Goal: Check status: Check status

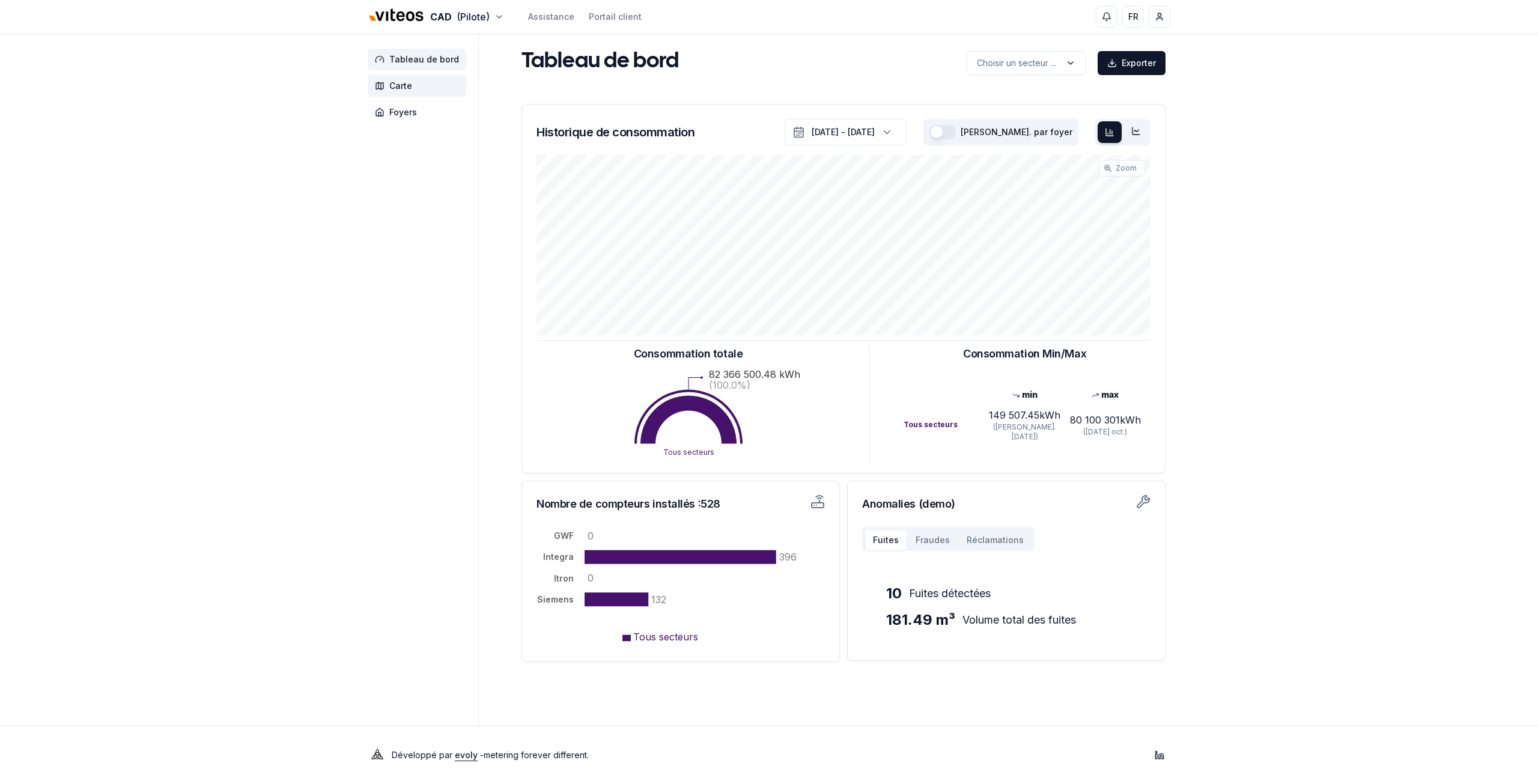
click at [393, 93] on span "Carte" at bounding box center [417, 86] width 98 height 22
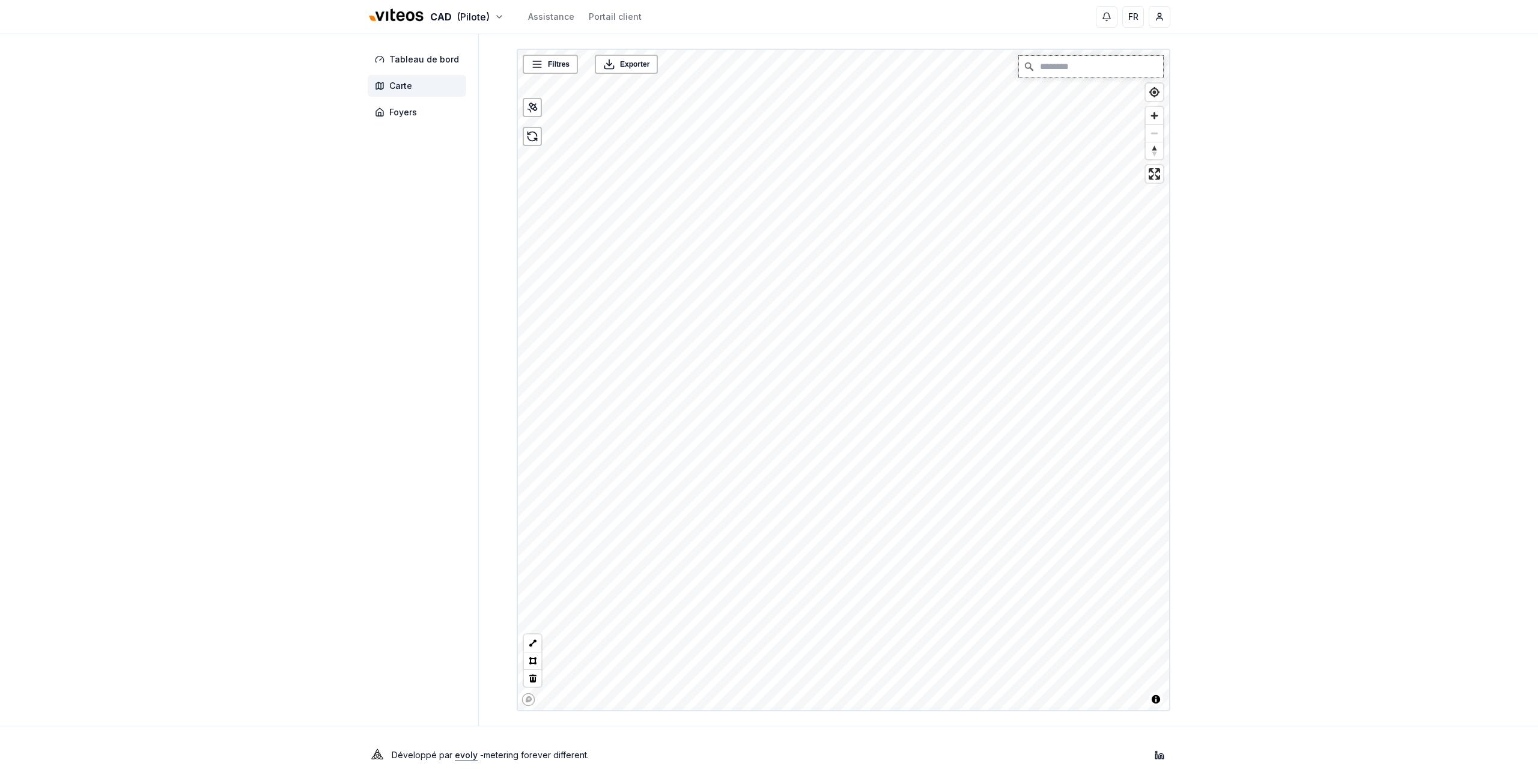
click at [1102, 76] on input "Chercher" at bounding box center [1091, 66] width 145 height 22
type input "**********"
click at [839, 357] on link "Accéder à la sous-station" at bounding box center [851, 357] width 87 height 12
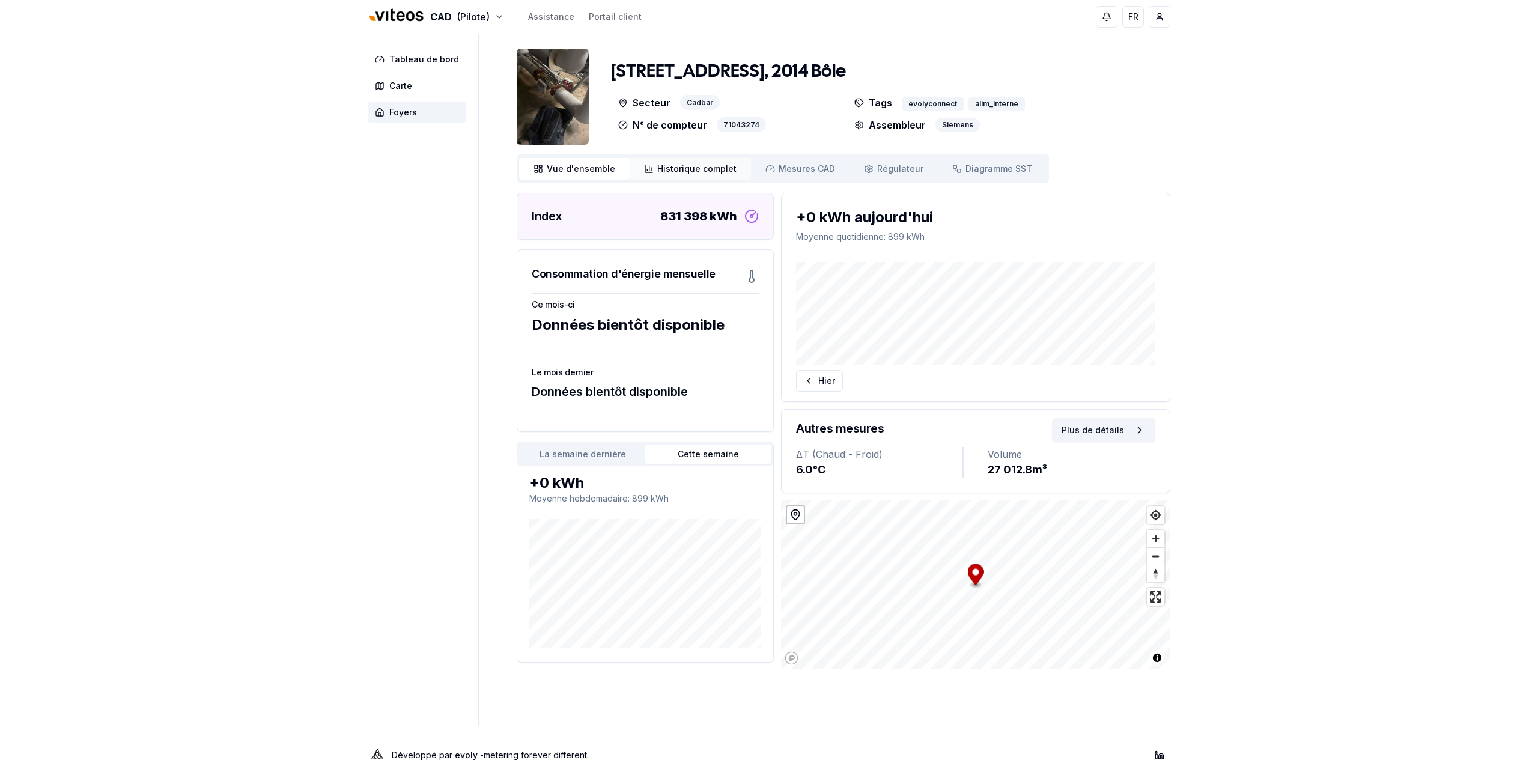
click at [660, 160] on link "Historique complet Historique" at bounding box center [689, 169] width 121 height 22
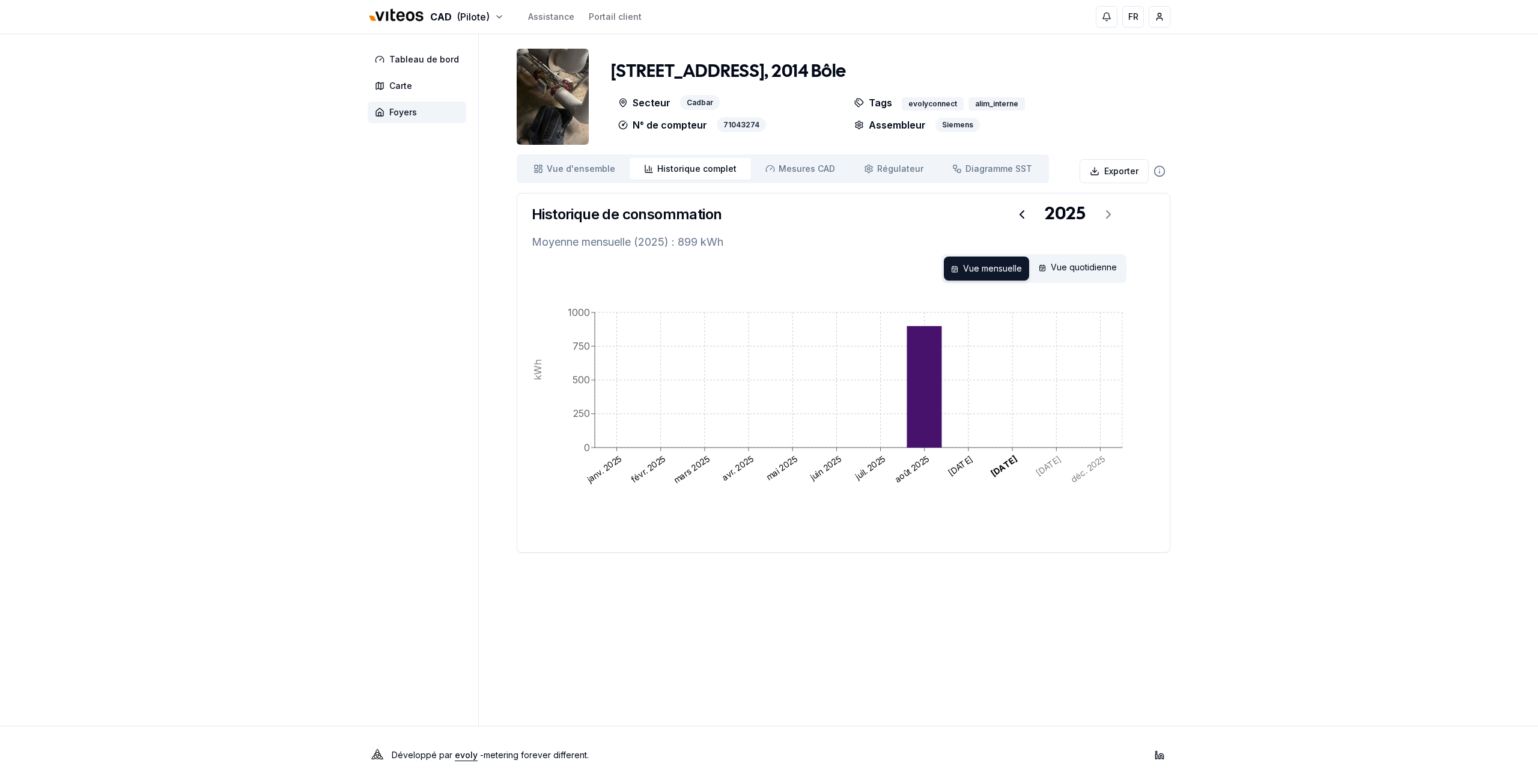
click at [377, 311] on aside "Tableau de bord Carte Foyers" at bounding box center [423, 380] width 111 height 692
click at [775, 176] on link "Mesures CAD Mes. CAD" at bounding box center [800, 169] width 98 height 22
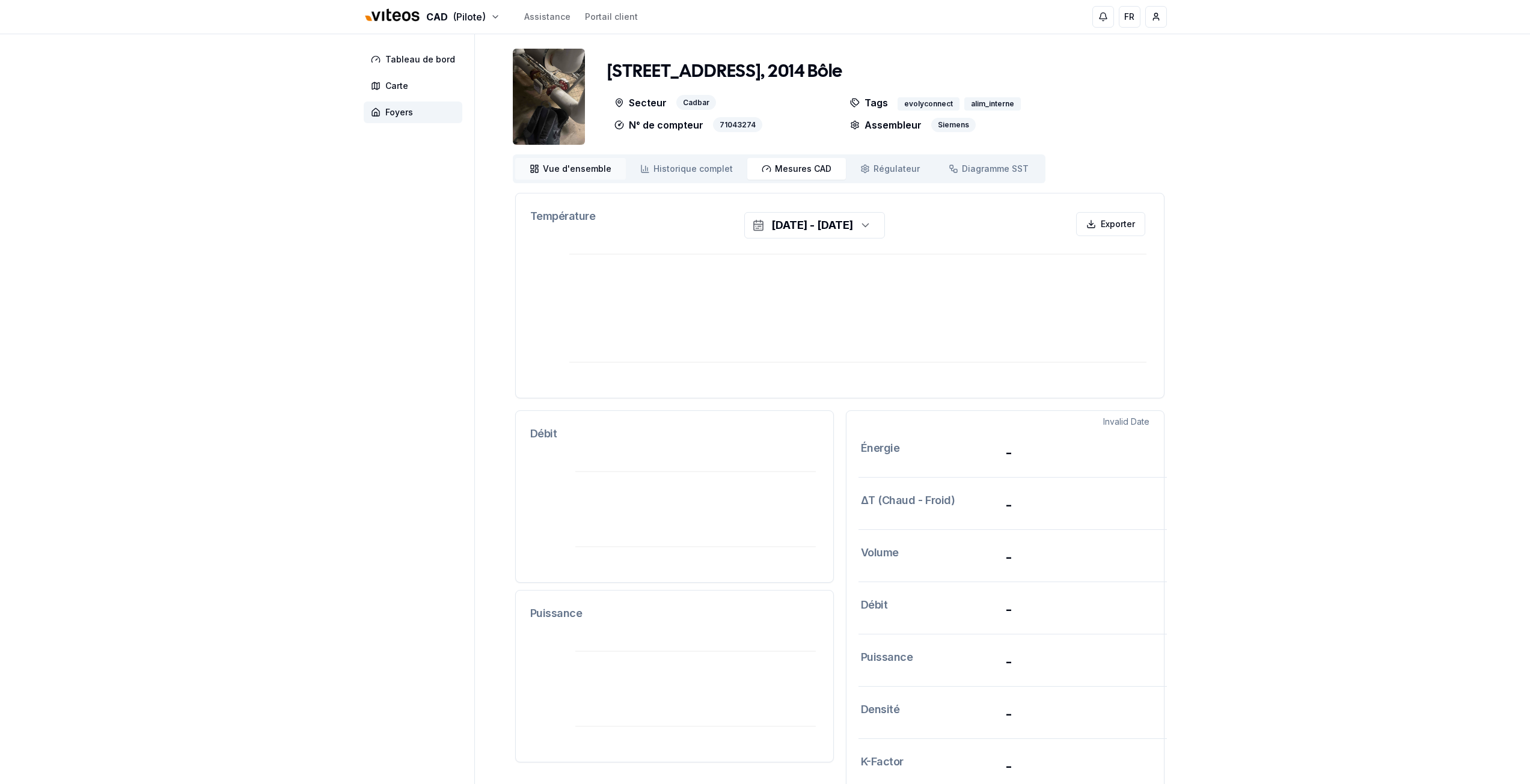
click at [592, 168] on span "Vue d'ensemble" at bounding box center [577, 168] width 68 height 12
